Goal: Task Accomplishment & Management: Manage account settings

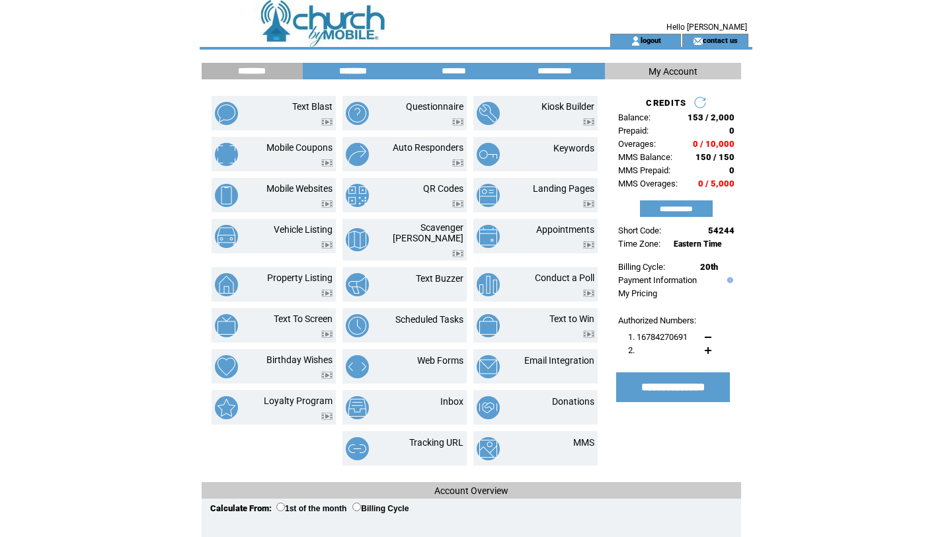
click at [365, 70] on input "********" at bounding box center [353, 70] width 99 height 11
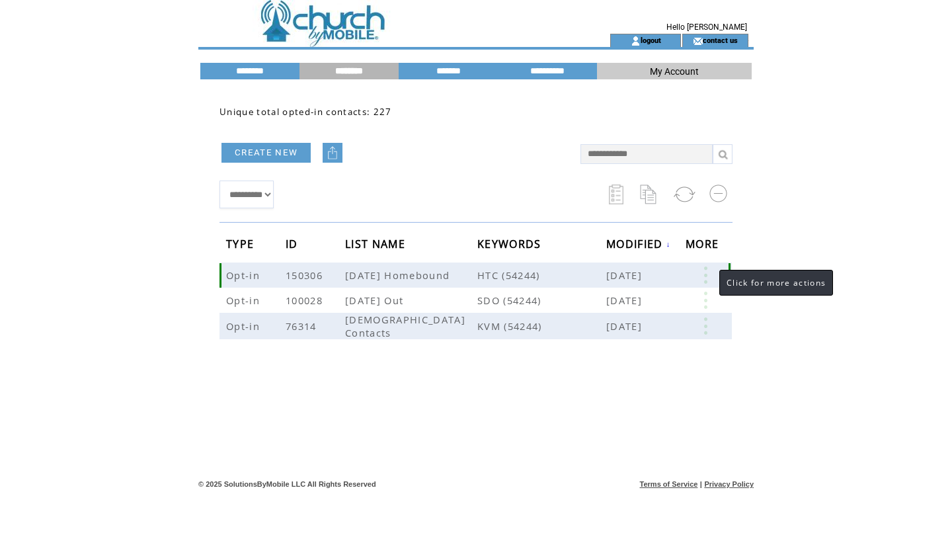
click at [710, 279] on link at bounding box center [706, 274] width 40 height 17
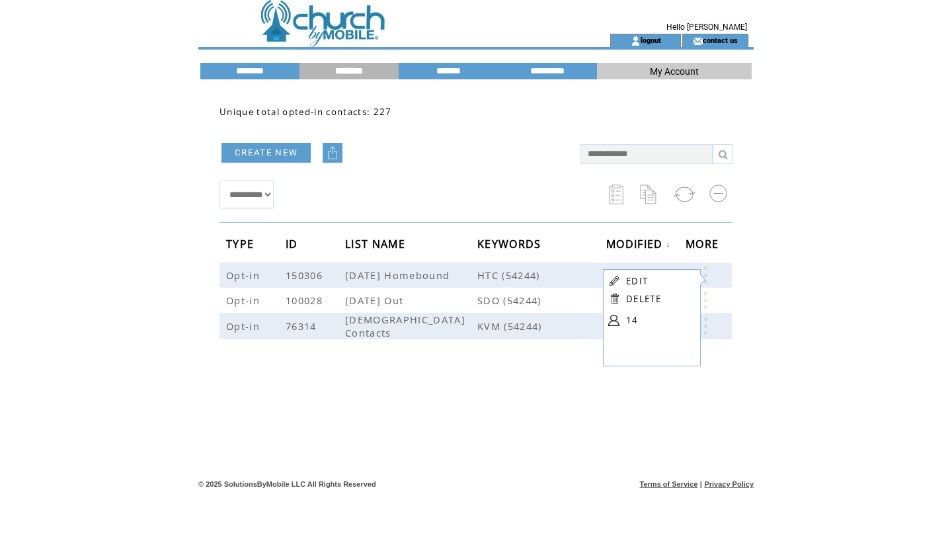
click at [620, 321] on td at bounding box center [614, 320] width 13 height 20
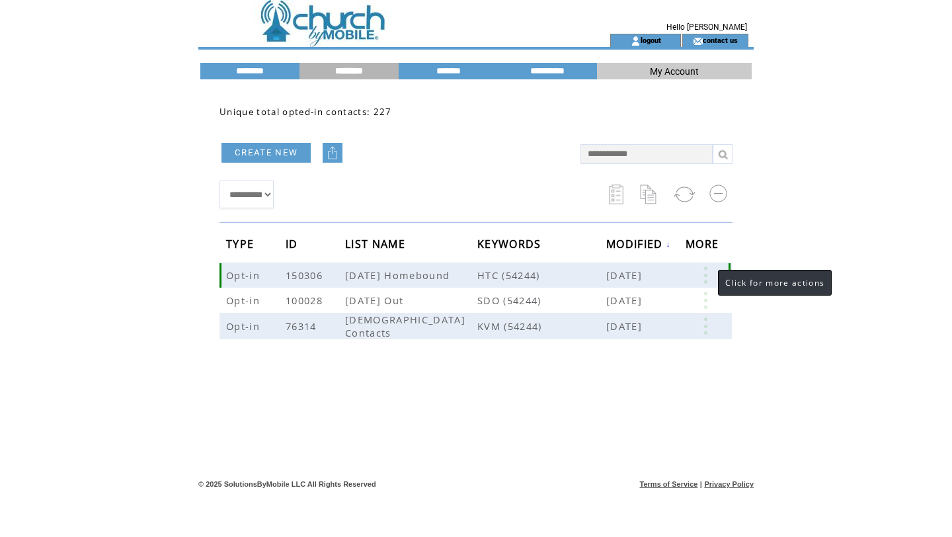
click at [705, 274] on link at bounding box center [706, 274] width 40 height 17
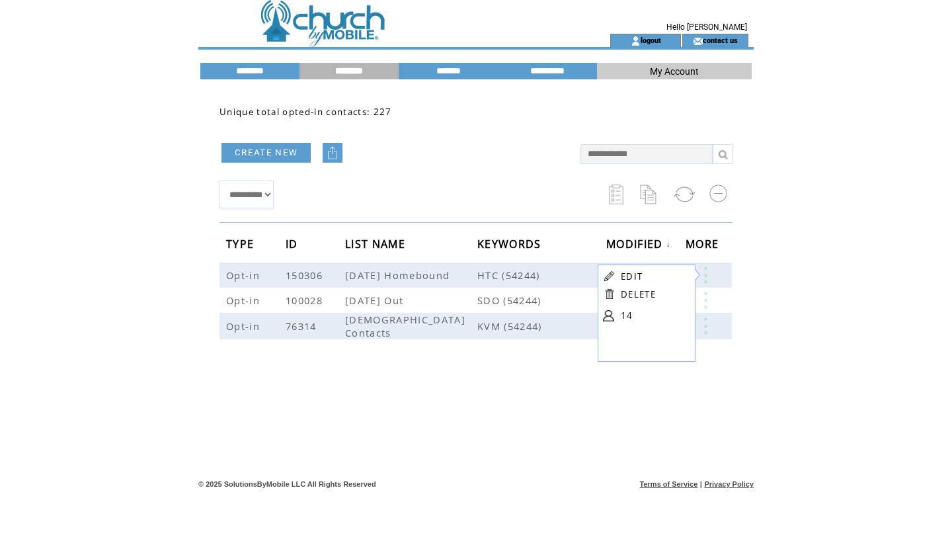
click at [620, 316] on table "EDIT DELETE 14" at bounding box center [645, 298] width 95 height 66
click at [509, 276] on span "HTC (54244)" at bounding box center [541, 274] width 129 height 13
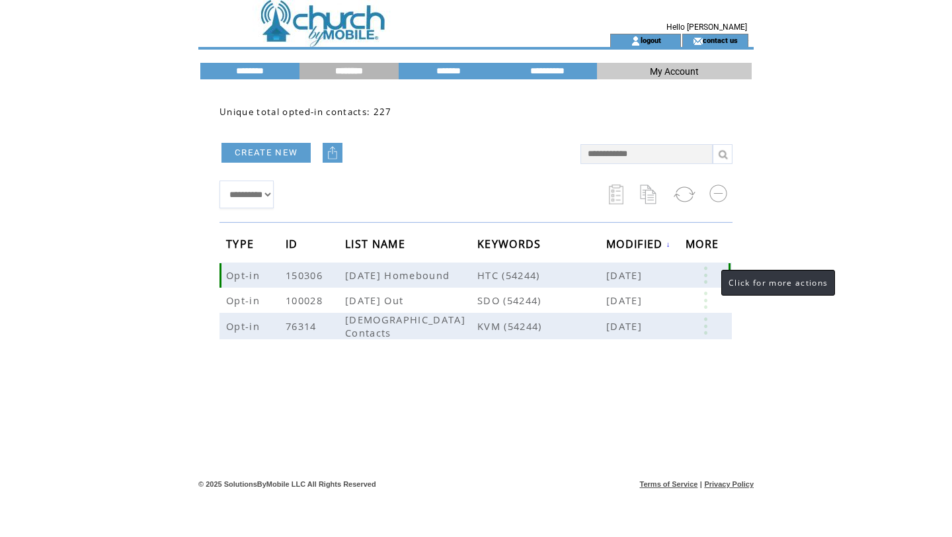
click at [709, 283] on link at bounding box center [706, 274] width 40 height 17
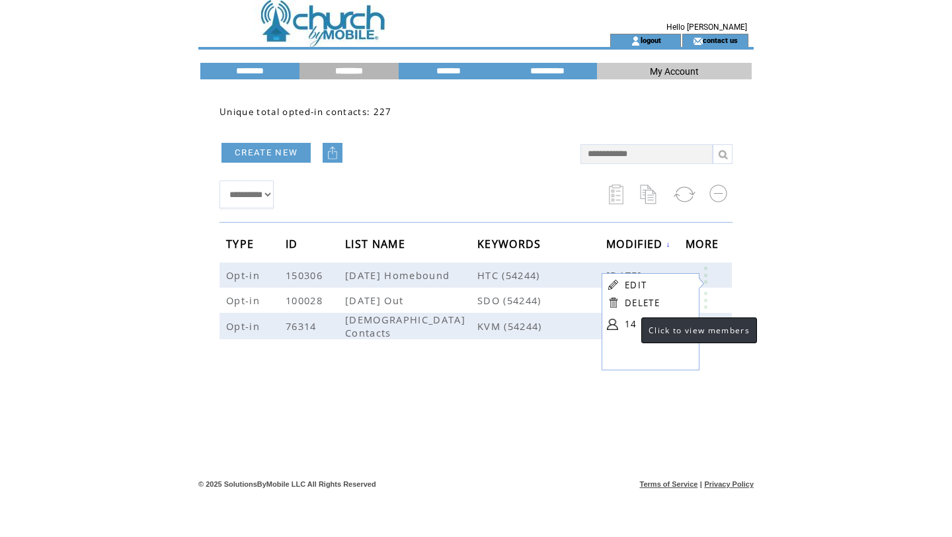
click at [631, 325] on link "14" at bounding box center [658, 324] width 66 height 20
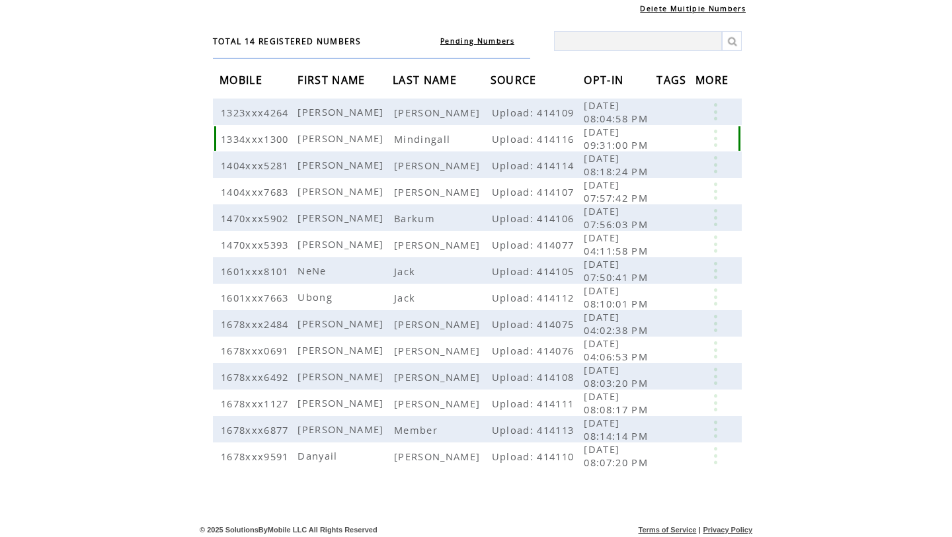
scroll to position [83, 0]
